Goal: Task Accomplishment & Management: Manage account settings

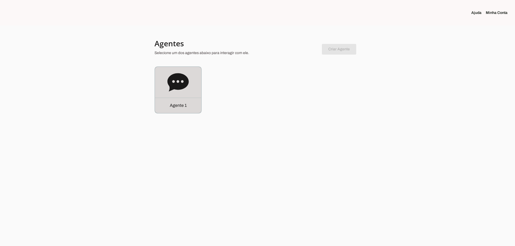
click at [175, 88] on icon at bounding box center [177, 82] width 21 height 18
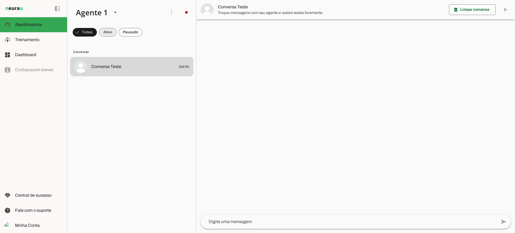
click at [108, 33] on span at bounding box center [107, 32] width 17 height 13
click at [137, 33] on span at bounding box center [131, 32] width 24 height 13
click at [102, 29] on span at bounding box center [102, 32] width 17 height 13
click at [128, 29] on span at bounding box center [131, 32] width 24 height 13
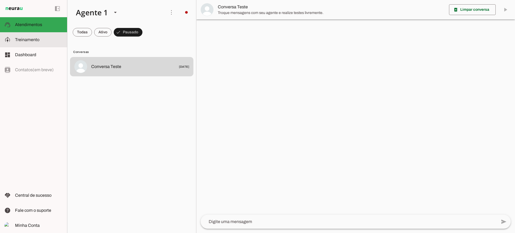
click at [41, 38] on slot at bounding box center [39, 39] width 48 height 6
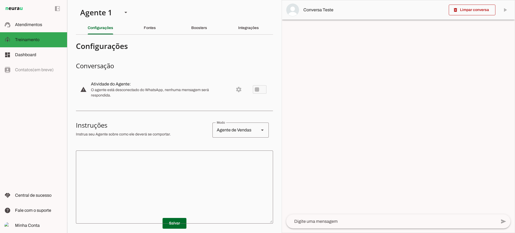
click at [250, 124] on div "Agente de Vendas" at bounding box center [233, 129] width 42 height 15
click at [0, 0] on slot "Agente de Suporte" at bounding box center [0, 0] width 0 height 0
click at [240, 129] on div "Agente de Suporte" at bounding box center [233, 129] width 42 height 15
click at [0, 0] on slot "Agente de Ensino" at bounding box center [0, 0] width 0 height 0
click at [240, 133] on div "Agente de Ensino" at bounding box center [233, 129] width 42 height 15
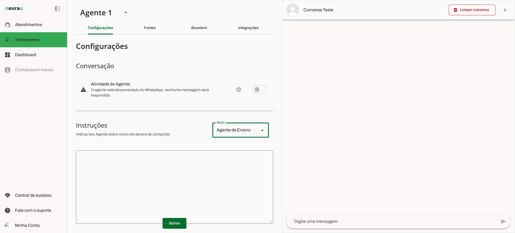
click at [0, 0] on slot "Agente de Vendas" at bounding box center [0, 0] width 0 height 0
click at [235, 130] on div "Agente de Vendas" at bounding box center [233, 129] width 42 height 15
type md-outlined-select "support"
click at [191, 169] on textarea at bounding box center [174, 186] width 197 height 64
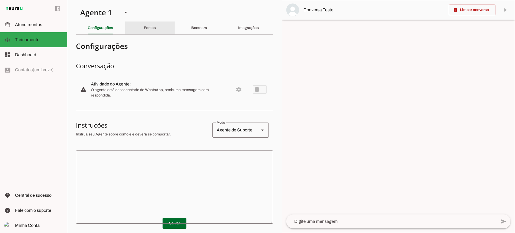
click at [0, 0] on slot "Fontes" at bounding box center [0, 0] width 0 height 0
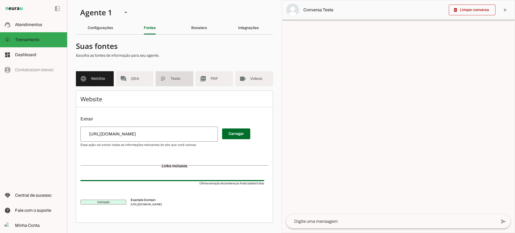
click at [177, 80] on span "Texto" at bounding box center [180, 78] width 19 height 5
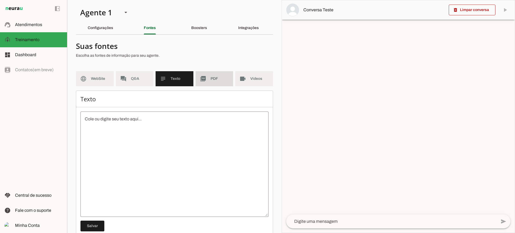
click at [206, 83] on md-item "picture_as_pdf PDF" at bounding box center [215, 78] width 38 height 15
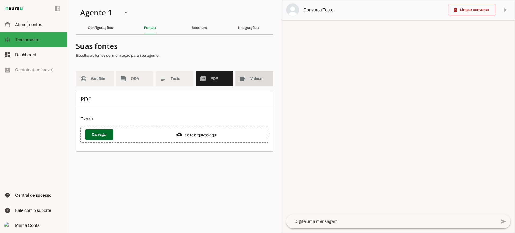
click at [238, 80] on md-item "videocam Videos" at bounding box center [254, 78] width 38 height 15
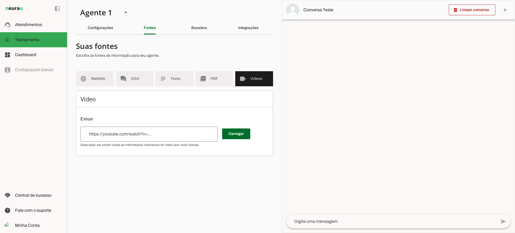
click at [218, 81] on span "PDF" at bounding box center [220, 78] width 19 height 5
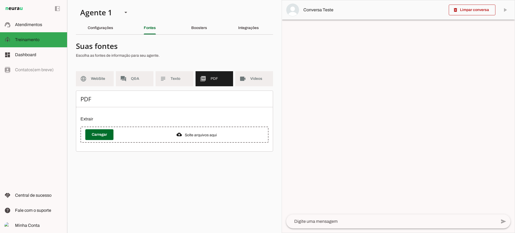
click at [91, 69] on section "Suas fontes Escolha as fontes de informação para seu agente. language WebSite f…" at bounding box center [174, 95] width 197 height 112
click at [91, 78] on span "WebSite" at bounding box center [100, 78] width 19 height 5
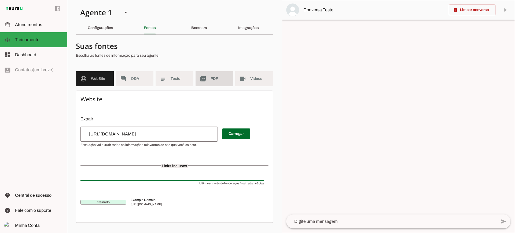
click at [212, 77] on span "PDF" at bounding box center [220, 78] width 19 height 5
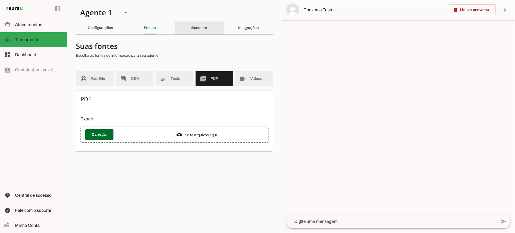
click at [199, 30] on div "Boosters" at bounding box center [199, 27] width 16 height 13
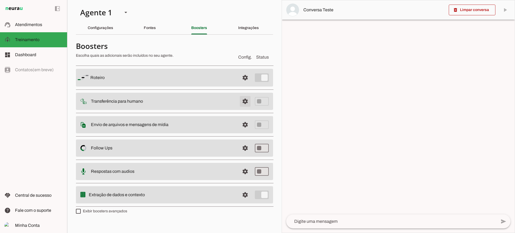
click at [249, 100] on span at bounding box center [245, 101] width 13 height 13
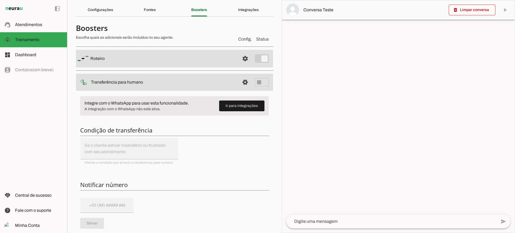
scroll to position [27, 0]
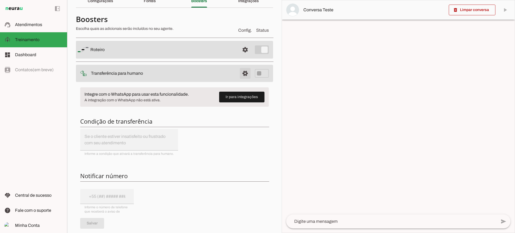
click at [239, 71] on span at bounding box center [245, 73] width 13 height 13
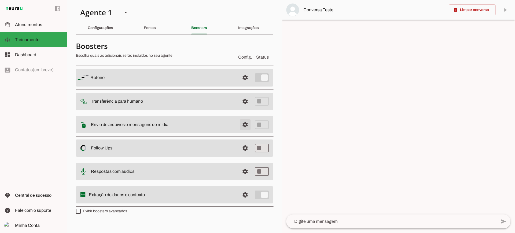
click at [245, 124] on span at bounding box center [245, 124] width 13 height 13
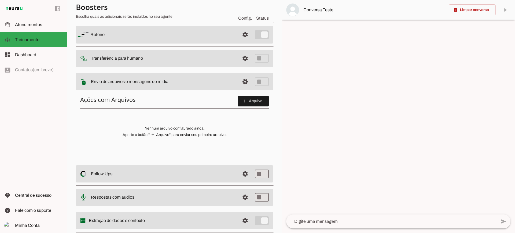
scroll to position [30, 0]
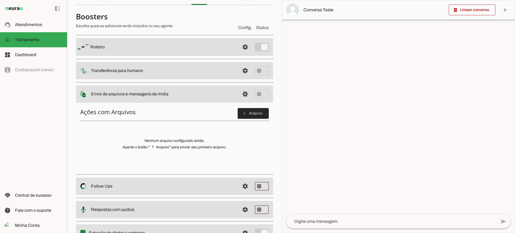
click at [261, 114] on span at bounding box center [253, 113] width 31 height 13
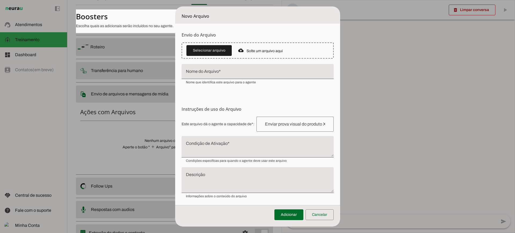
click at [224, 144] on textarea "Condição de Ativação" at bounding box center [258, 148] width 152 height 13
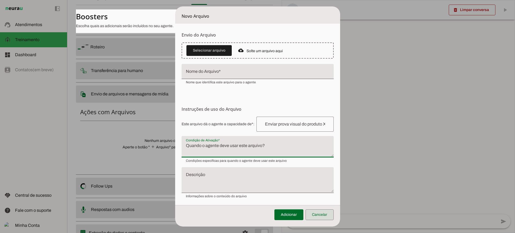
click at [325, 216] on span at bounding box center [319, 214] width 28 height 13
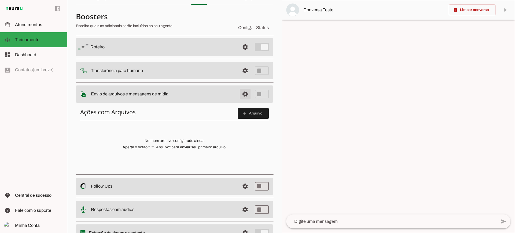
click at [240, 98] on span at bounding box center [245, 93] width 13 height 13
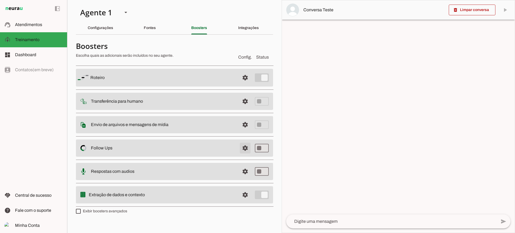
click at [241, 149] on span at bounding box center [245, 147] width 13 height 13
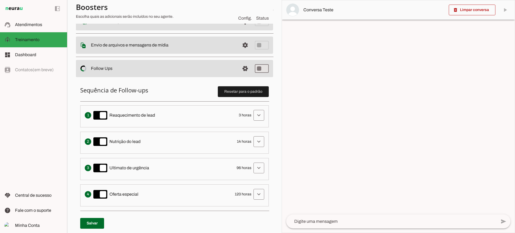
scroll to position [80, 0]
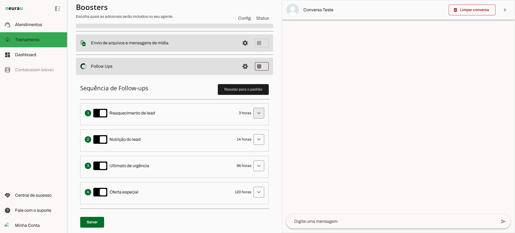
click at [255, 112] on span at bounding box center [258, 112] width 13 height 13
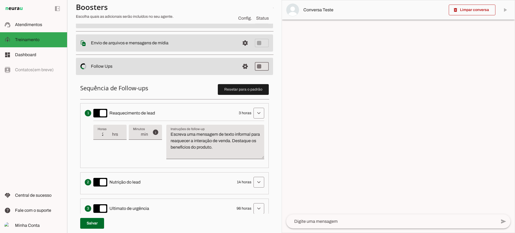
type input "2"
type md-filled-text-field "2"
click at [109, 137] on input "2" at bounding box center [105, 134] width 14 height 6
type input "1"
type md-filled-text-field "1"
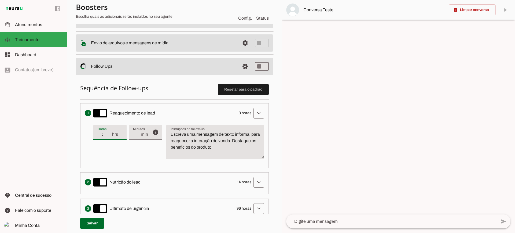
click at [109, 137] on input "1" at bounding box center [105, 134] width 14 height 6
type input "2"
type md-filled-text-field "2"
click at [110, 133] on input "2" at bounding box center [105, 134] width 14 height 6
type input "3"
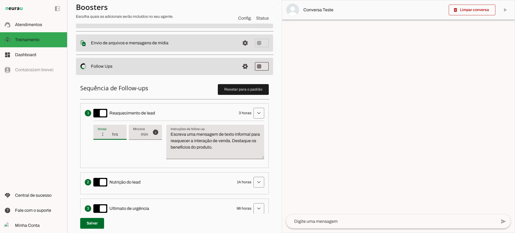
type md-filled-text-field "3"
click at [110, 133] on input "3" at bounding box center [105, 134] width 14 height 6
drag, startPoint x: 249, startPoint y: 149, endPoint x: 166, endPoint y: 131, distance: 85.0
click at [167, 131] on textarea "Escreva uma mensagem de texto informal para reaquecer a interação de venda. Des…" at bounding box center [215, 144] width 98 height 26
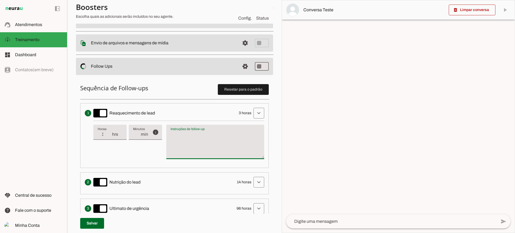
type textarea "Escreva uma mensagem de texto informal para reaquecer a interação de venda. Des…"
click at [211, 143] on textarea "Escreva uma mensagem de texto informal para reaquecer a interação de venda. Des…" at bounding box center [215, 144] width 98 height 26
click at [239, 70] on span at bounding box center [245, 66] width 13 height 13
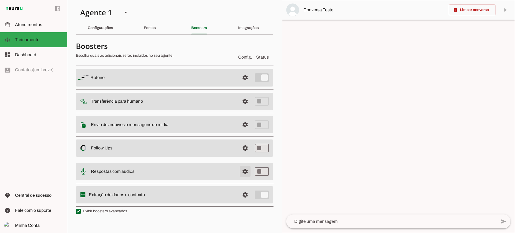
click at [250, 170] on span at bounding box center [245, 171] width 13 height 13
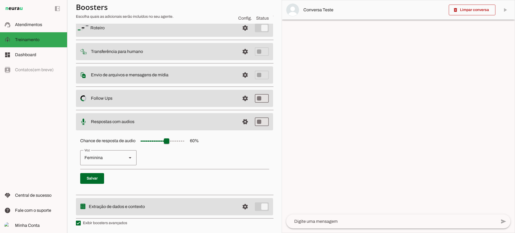
scroll to position [49, 0]
click at [241, 123] on span at bounding box center [245, 121] width 13 height 13
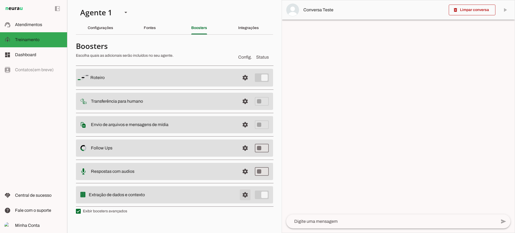
click at [251, 192] on span at bounding box center [245, 194] width 13 height 13
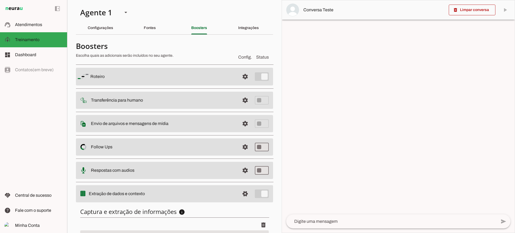
scroll to position [66, 0]
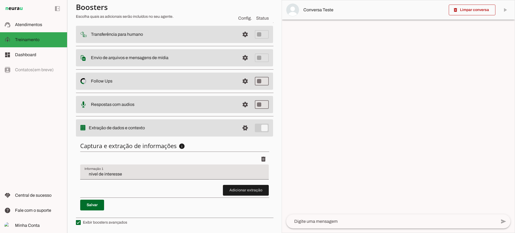
click at [129, 172] on input "nível de interesse" at bounding box center [174, 174] width 180 height 6
click at [259, 188] on span at bounding box center [246, 189] width 46 height 13
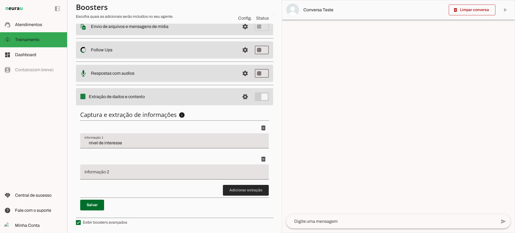
click at [243, 188] on span at bounding box center [246, 189] width 46 height 13
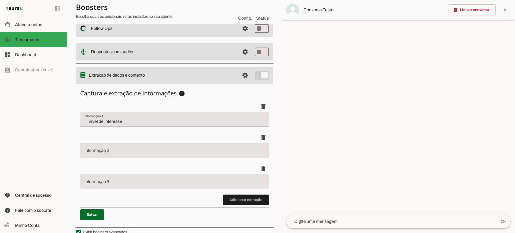
scroll to position [128, 0]
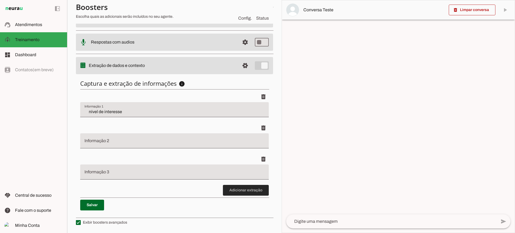
click at [227, 192] on span at bounding box center [246, 189] width 46 height 13
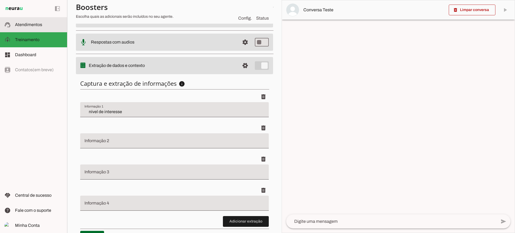
click at [30, 28] on md-item "support_agent Atendimentos Atendimentos" at bounding box center [33, 24] width 67 height 15
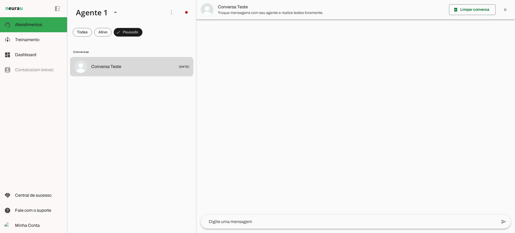
drag, startPoint x: 241, startPoint y: 7, endPoint x: 239, endPoint y: 30, distance: 22.3
click at [241, 8] on span "Conversa Teste" at bounding box center [331, 7] width 227 height 6
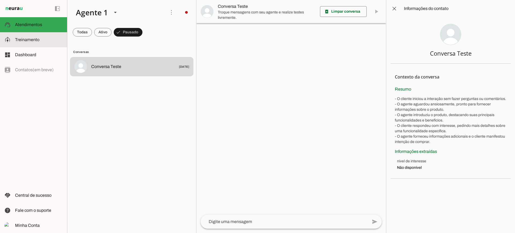
click at [35, 37] on span "Treinamento" at bounding box center [27, 39] width 24 height 5
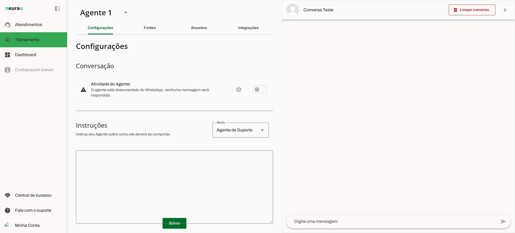
click at [237, 37] on section "Agente 1 Criar Agente Você atingiu o limite de IAs Neurau permitidas. Atualize …" at bounding box center [174, 116] width 215 height 233
click at [238, 32] on div "Integrações" at bounding box center [248, 27] width 21 height 13
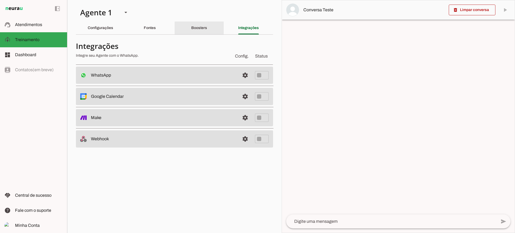
click at [202, 30] on div "Boosters" at bounding box center [199, 27] width 16 height 13
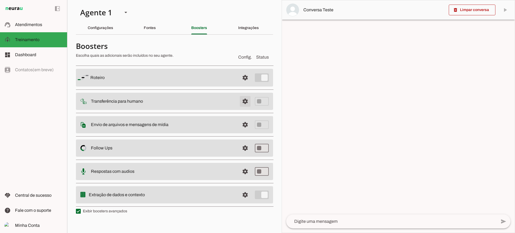
click at [248, 104] on span at bounding box center [245, 101] width 13 height 13
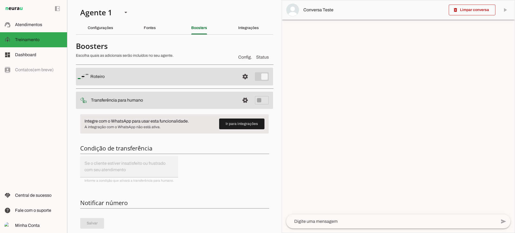
scroll to position [54, 0]
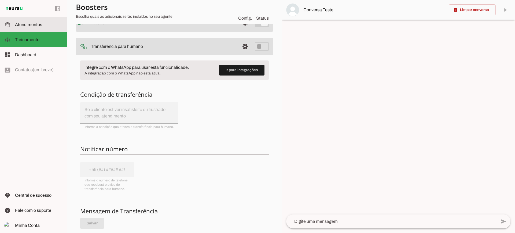
click at [19, 25] on span "Atendimentos" at bounding box center [28, 24] width 27 height 5
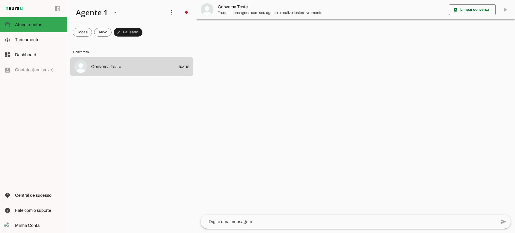
click at [103, 35] on span at bounding box center [102, 32] width 17 height 13
click at [131, 34] on span at bounding box center [131, 32] width 24 height 13
